Goal: Check status: Check status

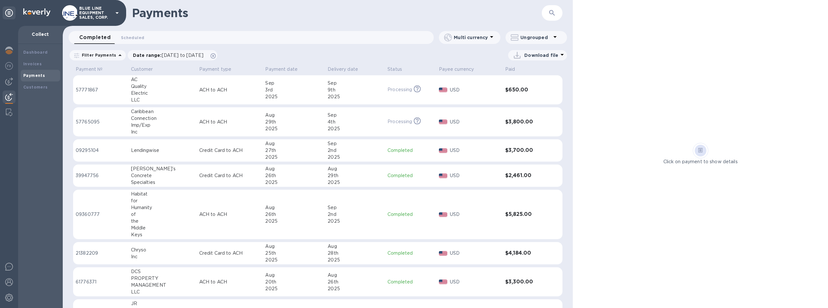
click at [339, 11] on h1 "Payments" at bounding box center [337, 13] width 410 height 14
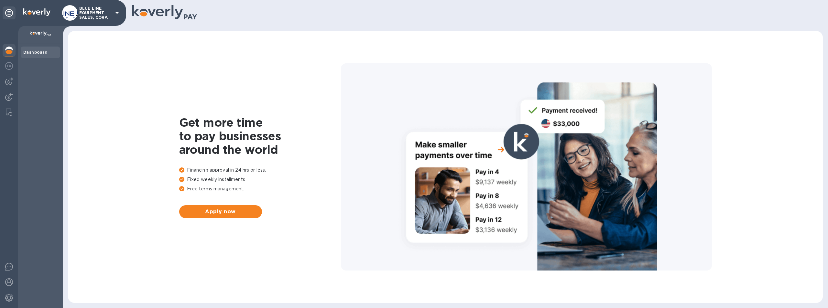
click at [90, 9] on p "BLUE LINE EQUIPMENT SALES, CORP." at bounding box center [95, 13] width 32 height 14
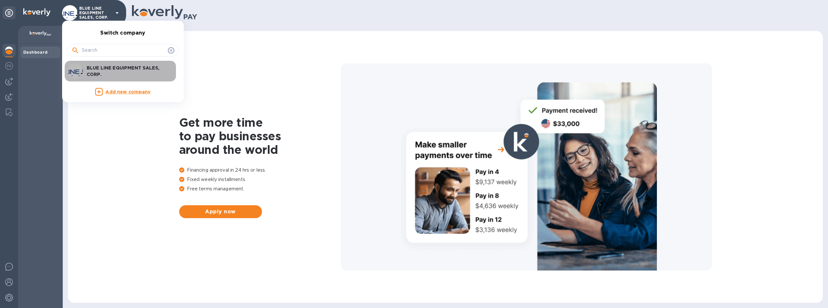
click at [119, 67] on p "BLUE LINE EQUIPMENT SALES, CORP." at bounding box center [127, 71] width 81 height 13
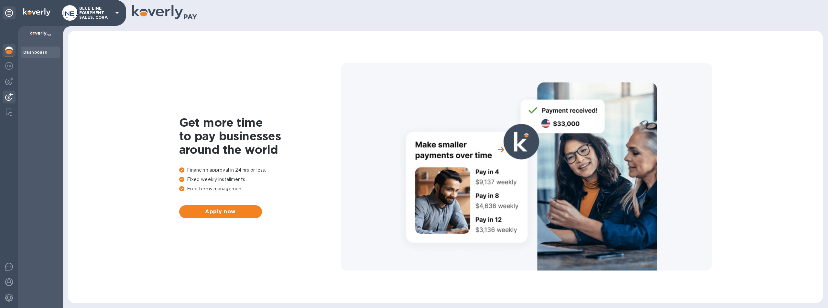
click at [8, 96] on img at bounding box center [9, 97] width 8 height 8
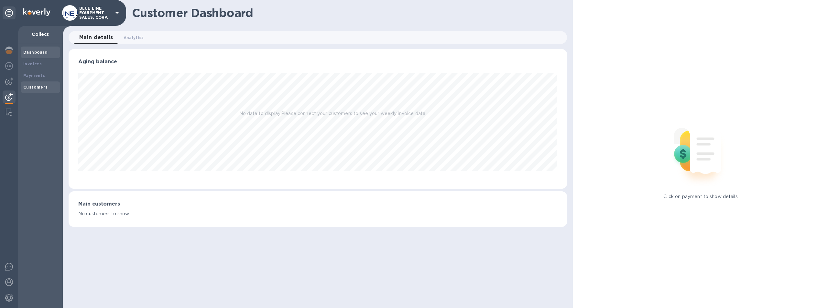
scroll to position [140, 499]
click at [34, 74] on b "Payments" at bounding box center [34, 75] width 22 height 5
